Goal: Task Accomplishment & Management: Manage account settings

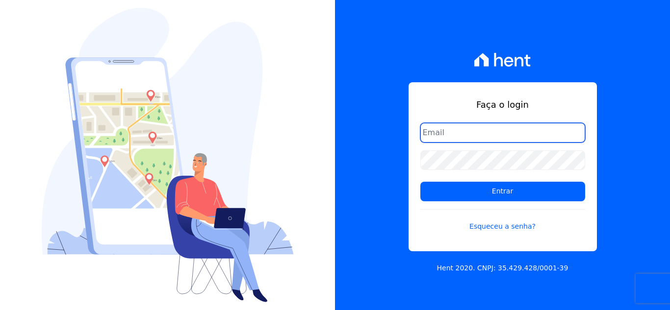
type input "[EMAIL_ADDRESS][DOMAIN_NAME]"
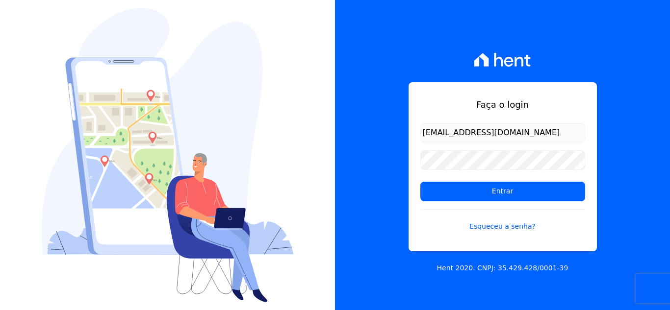
click at [518, 204] on form "[EMAIL_ADDRESS][DOMAIN_NAME] Entrar Esqueceu a senha?" at bounding box center [502, 183] width 165 height 121
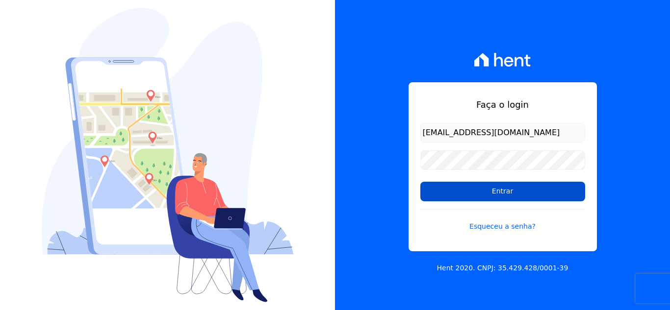
click at [522, 191] on input "Entrar" at bounding box center [502, 192] width 165 height 20
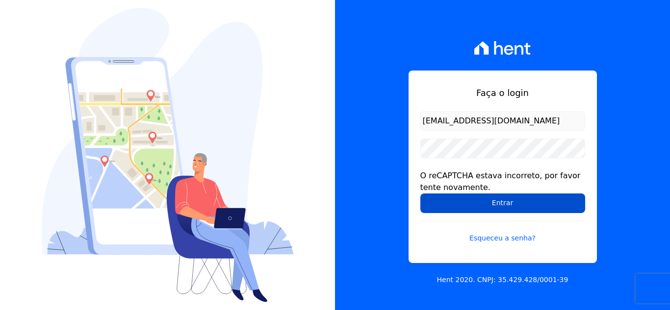
click at [533, 198] on input "Entrar" at bounding box center [502, 204] width 165 height 20
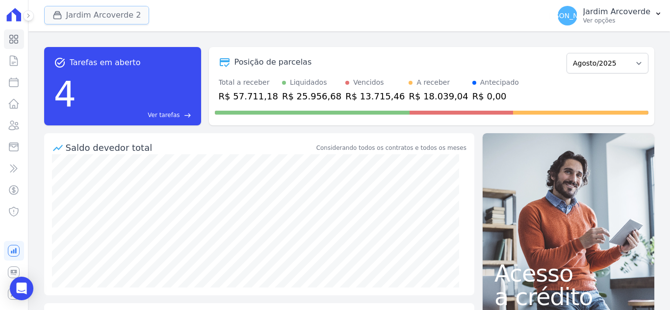
click at [127, 15] on button "Jardim Arcoverde 2" at bounding box center [96, 15] width 105 height 19
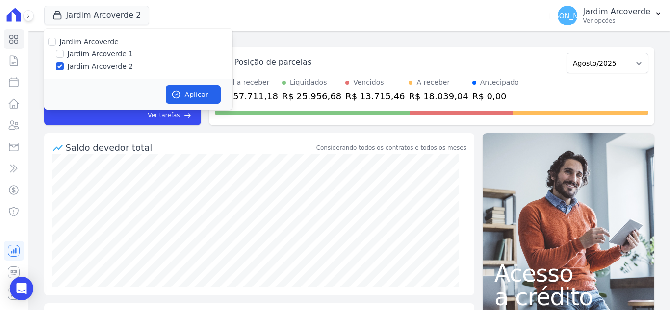
click at [77, 53] on label "Jardim Arcoverde 1" at bounding box center [101, 54] width 66 height 10
click at [64, 53] on input "Jardim Arcoverde 1" at bounding box center [60, 54] width 8 height 8
checkbox input "true"
click at [210, 92] on button "Aplicar" at bounding box center [193, 94] width 55 height 19
